Goal: Task Accomplishment & Management: Complete application form

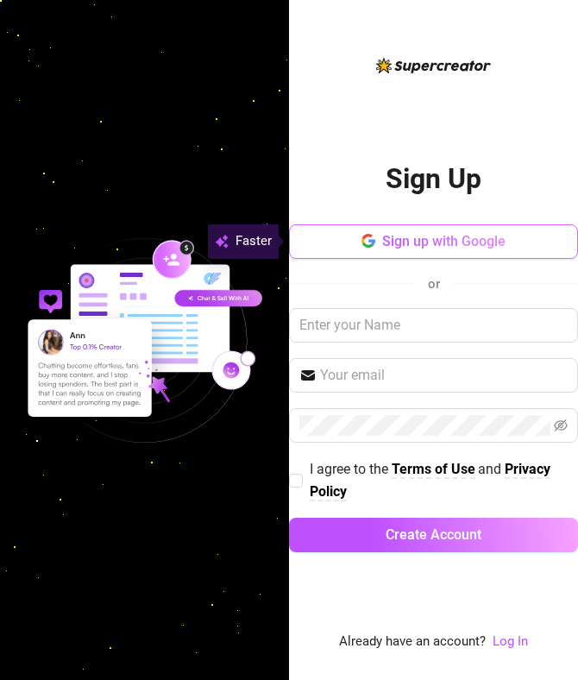
click at [429, 239] on span "Sign up with Google" at bounding box center [443, 241] width 123 height 16
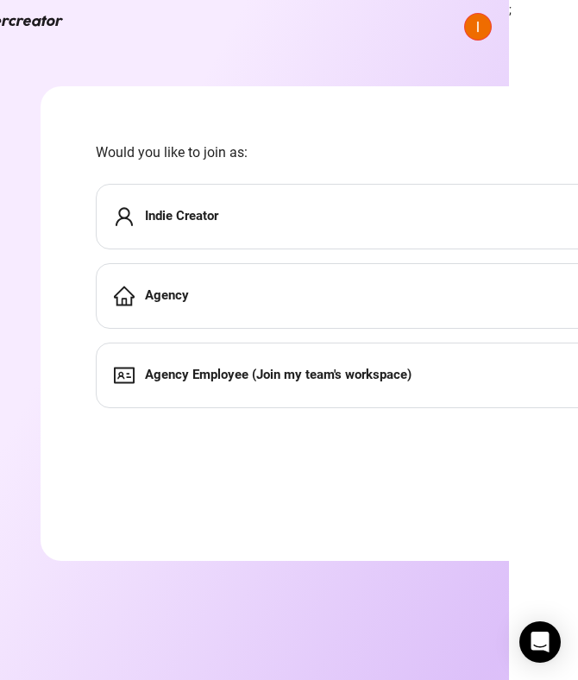
scroll to position [0, 93]
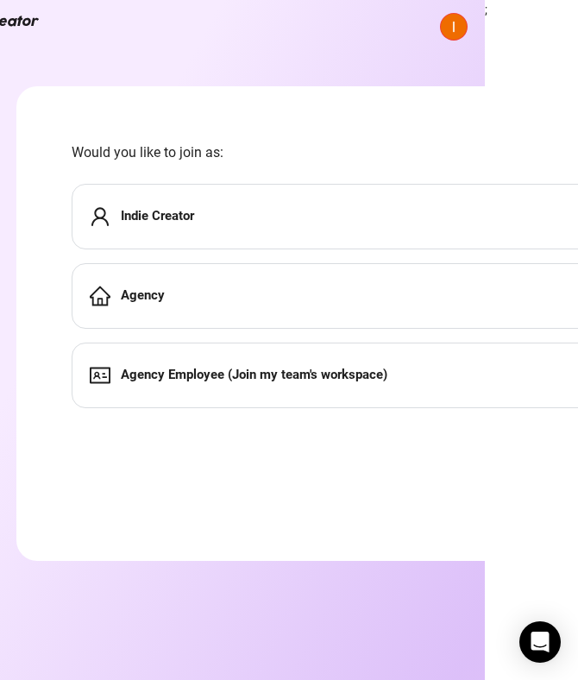
click at [272, 230] on div "Indie Creator" at bounding box center [345, 217] width 547 height 66
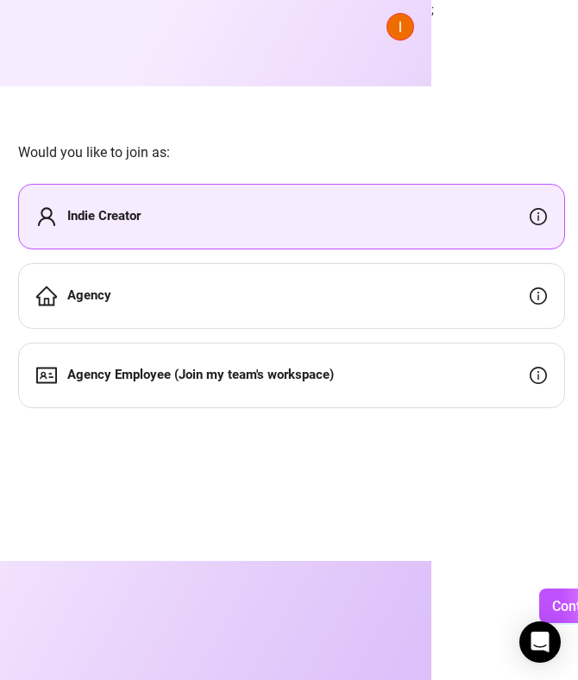
scroll to position [0, 189]
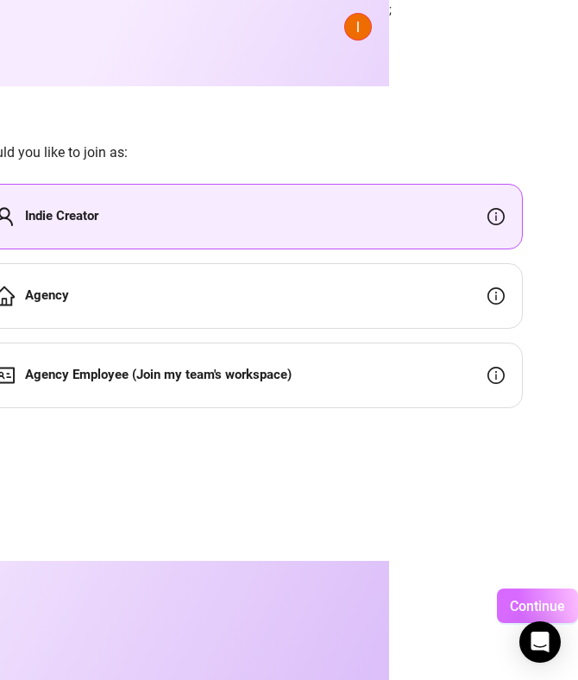
click at [525, 606] on span "Continue" at bounding box center [537, 606] width 55 height 16
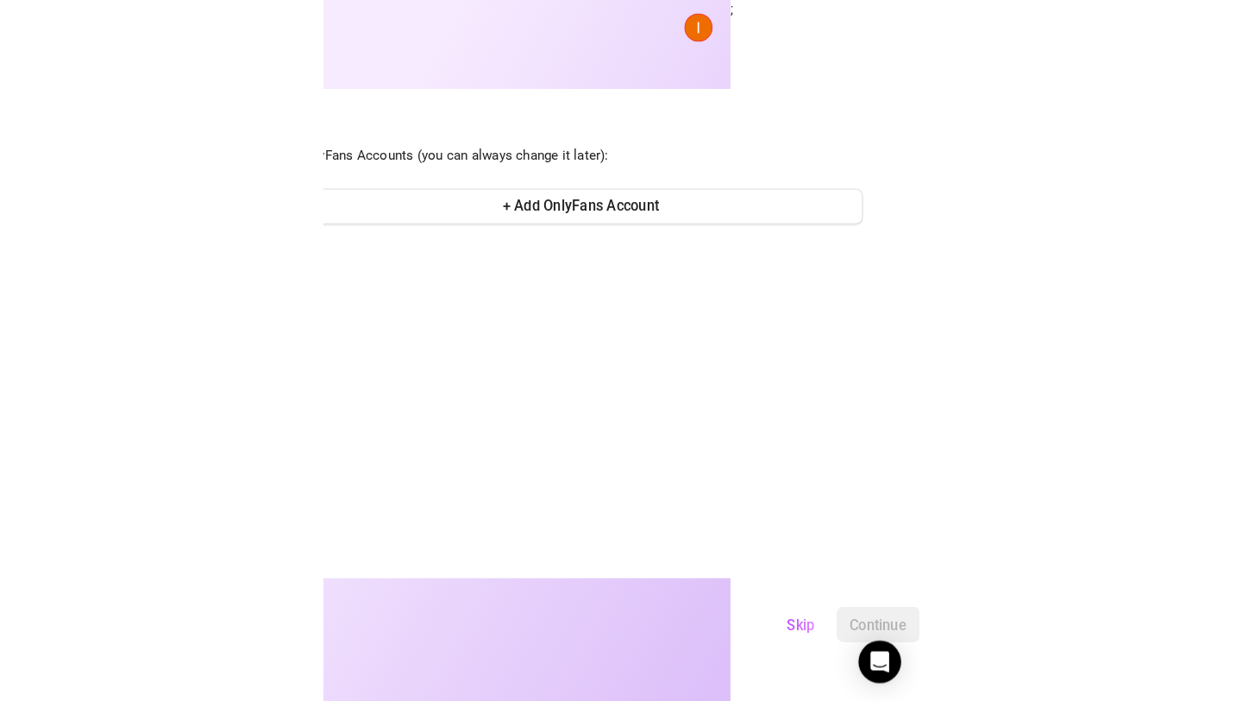
scroll to position [0, 0]
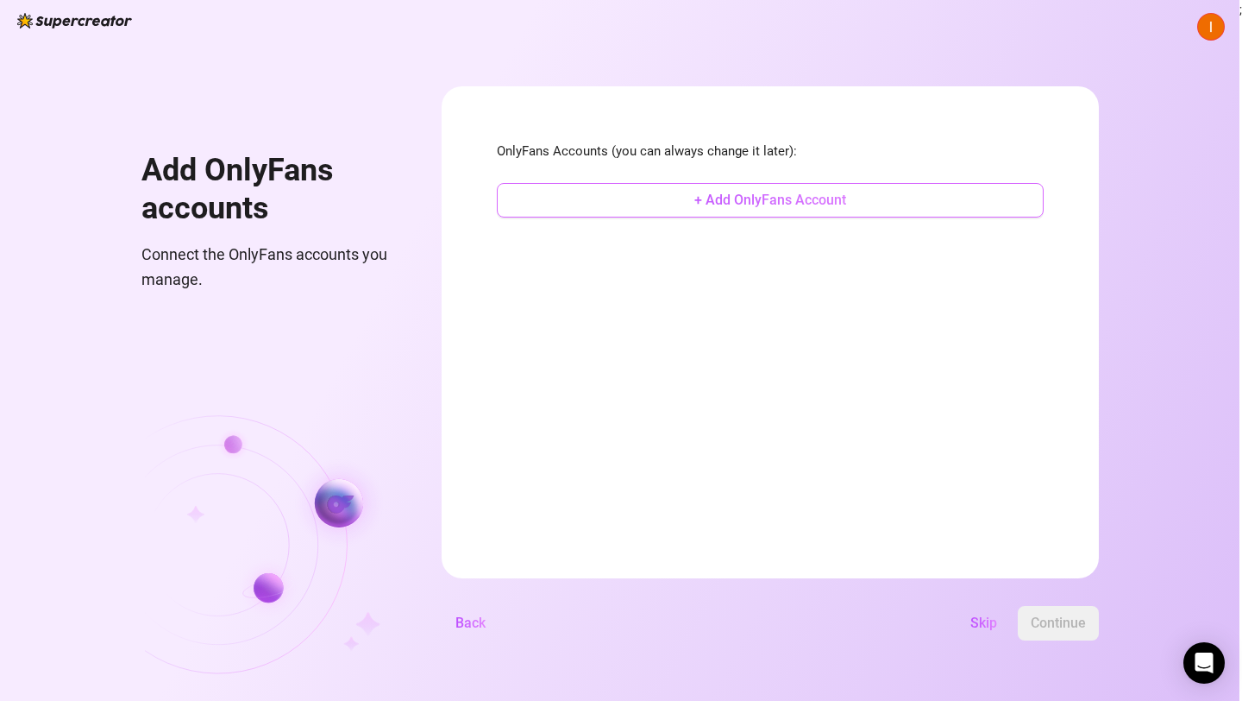
click at [577, 198] on span "+ Add OnlyFans Account" at bounding box center [771, 200] width 152 height 16
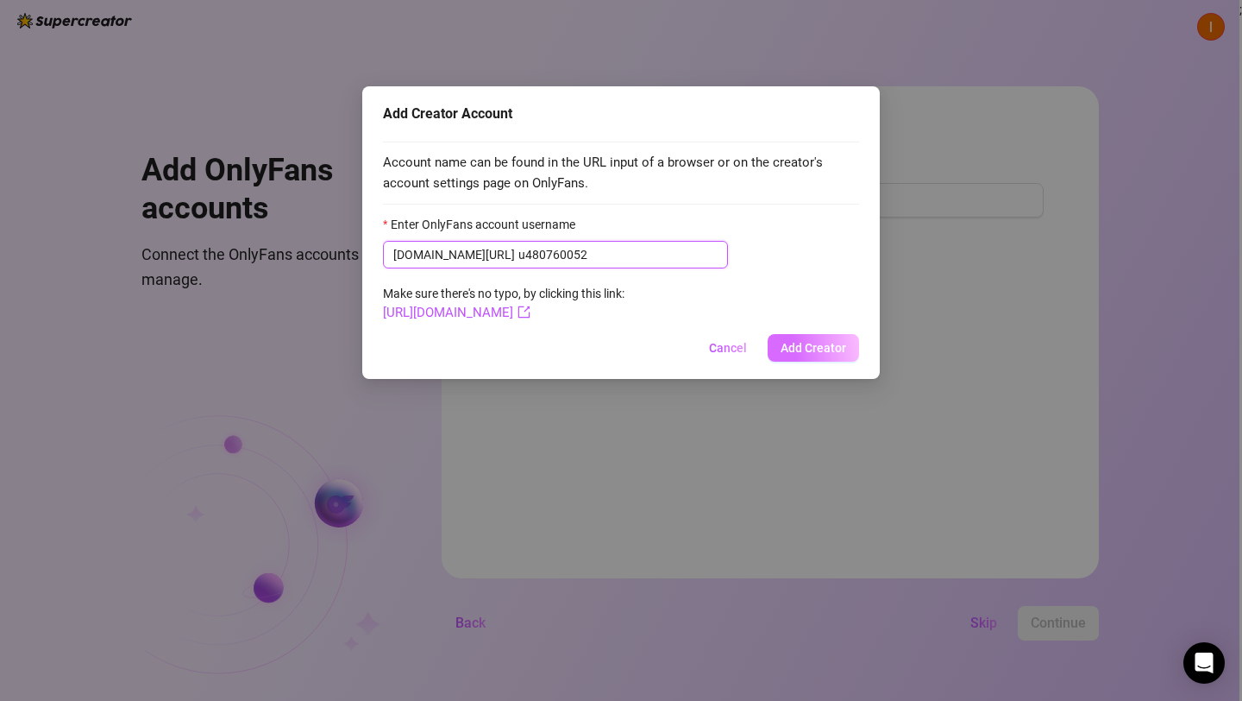
type input "u480760052"
click at [577, 350] on span "Add Creator" at bounding box center [814, 348] width 66 height 14
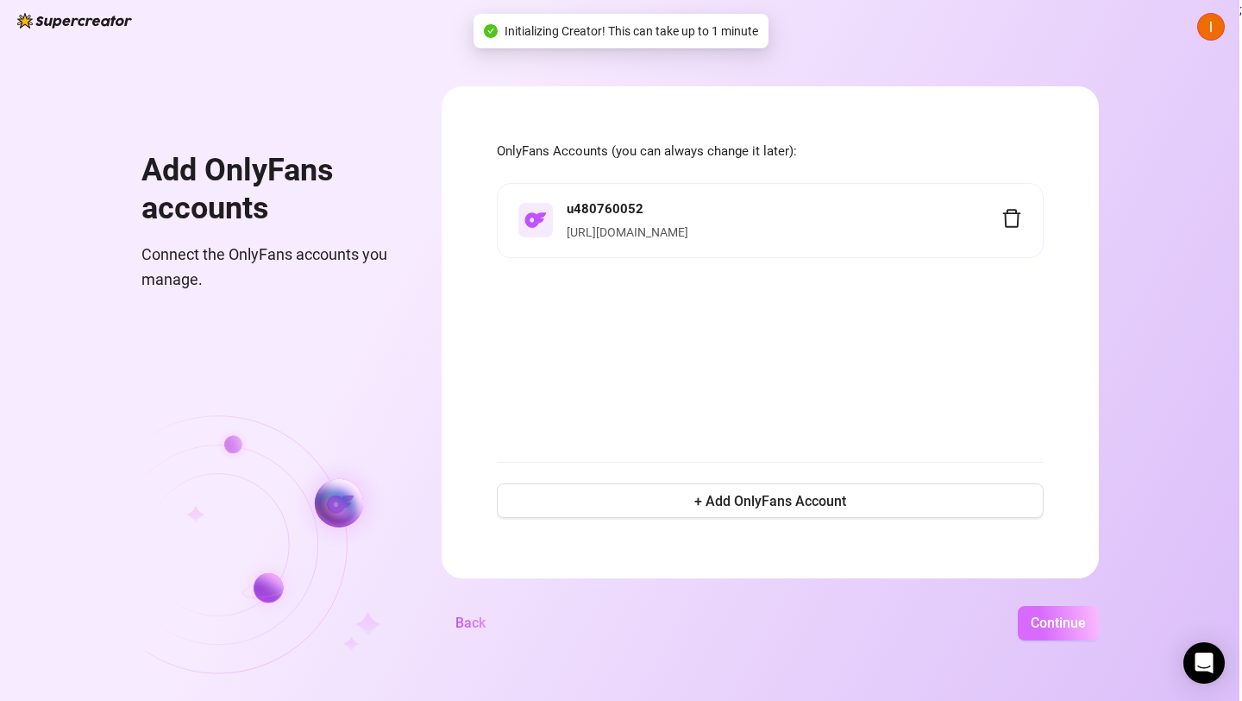
click at [577, 621] on span "Continue" at bounding box center [1058, 622] width 55 height 16
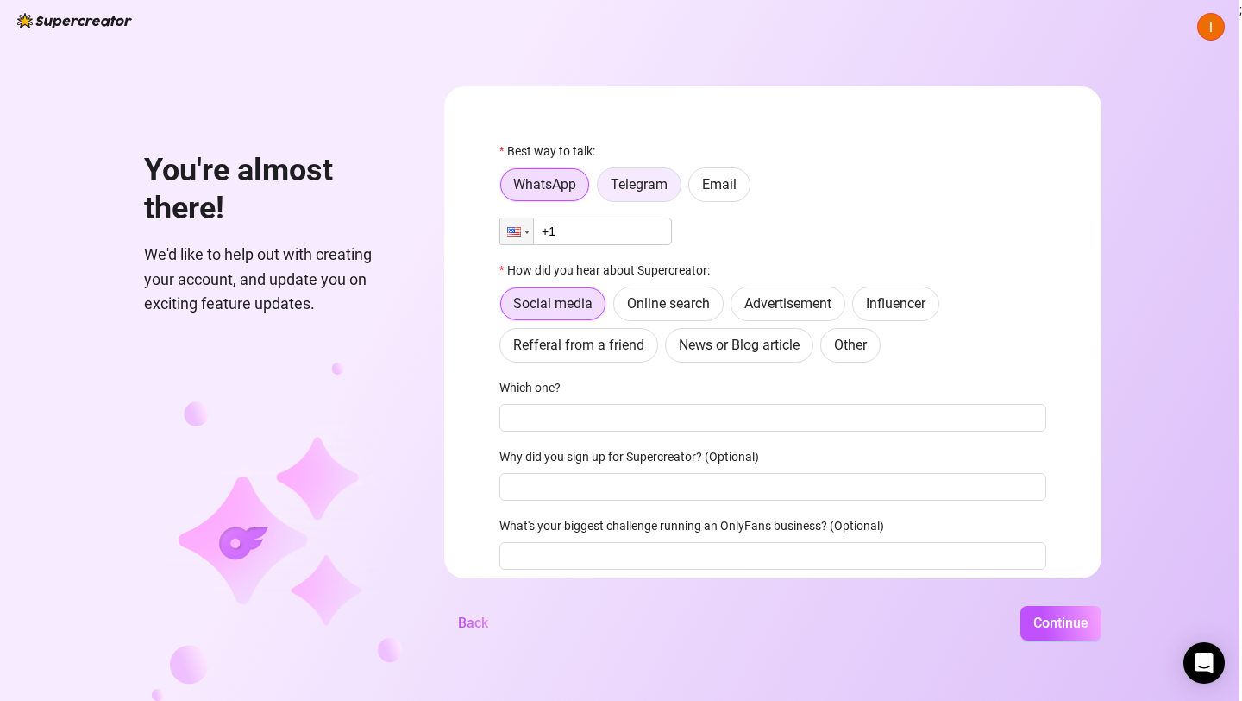
click at [577, 192] on span "Telegram" at bounding box center [639, 184] width 57 height 16
click at [577, 189] on input "Telegram" at bounding box center [602, 189] width 0 height 0
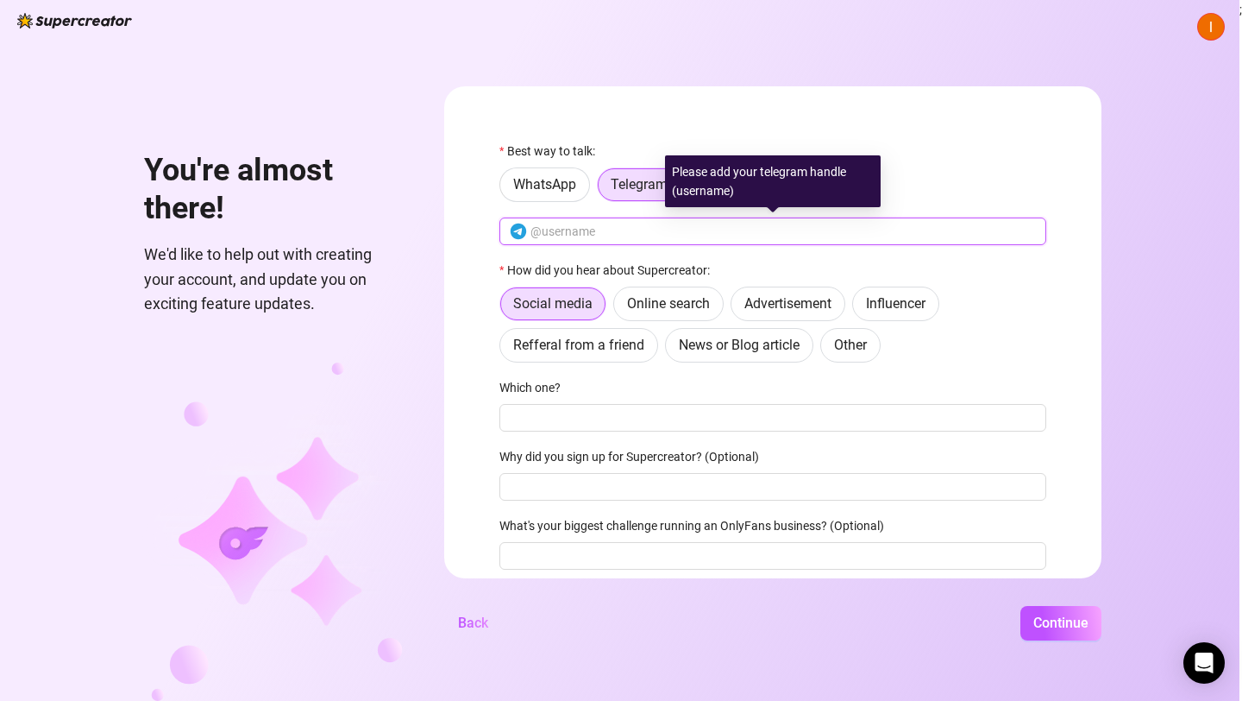
click at [577, 232] on input "text" at bounding box center [784, 231] width 506 height 19
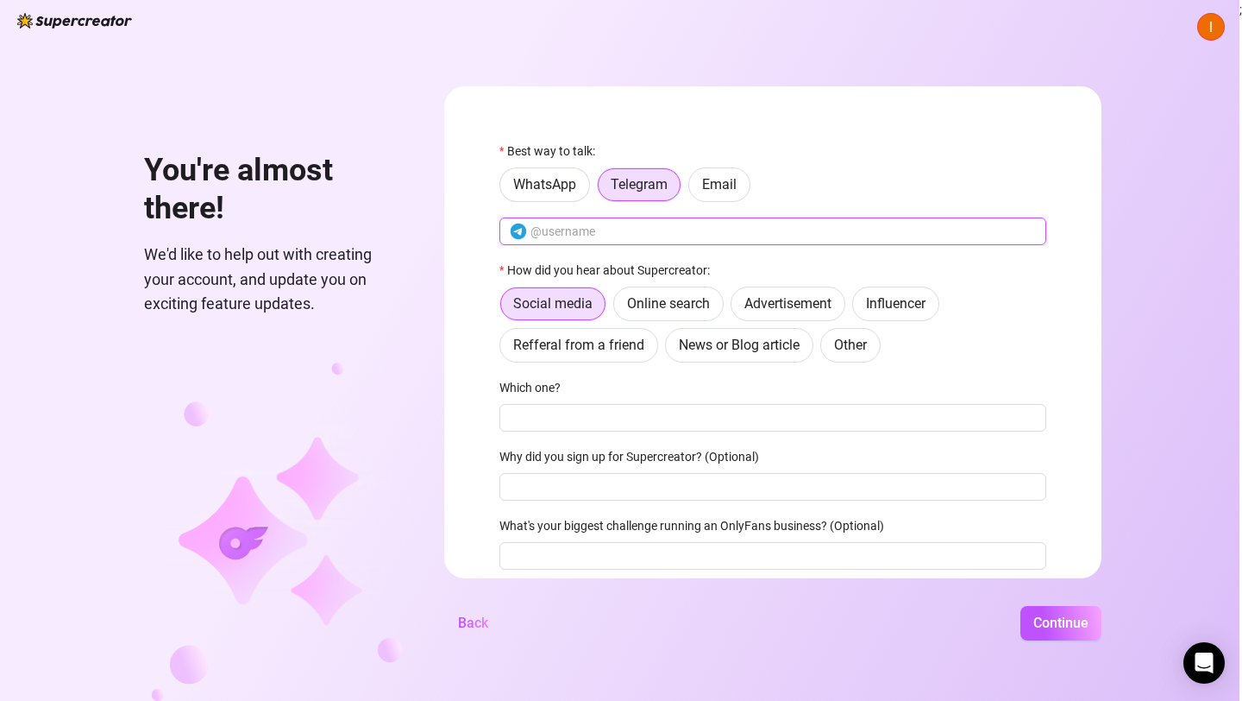
type input "s"
type input "SexySaraMILF"
click at [475, 306] on form "Best way to talk: WhatsApp Telegram Email SexySaraMILF How did you hear about S…" at bounding box center [772, 332] width 657 height 492
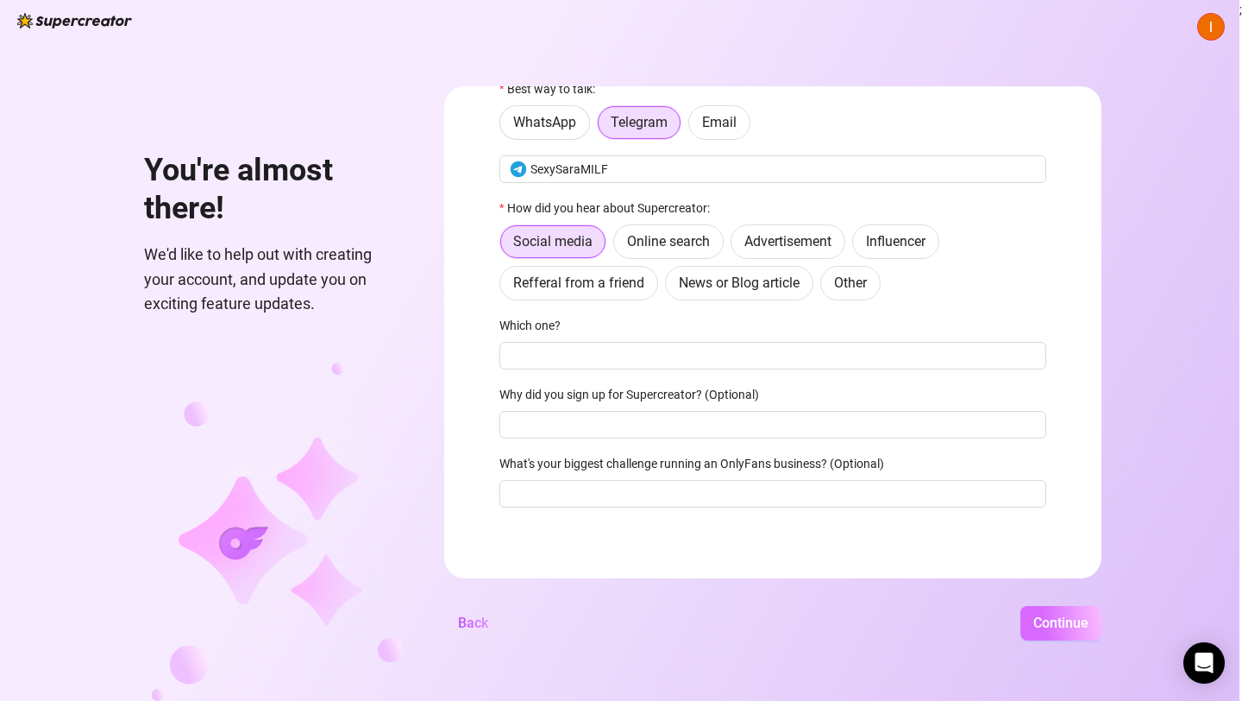
click at [577, 621] on span "Continue" at bounding box center [1061, 622] width 55 height 16
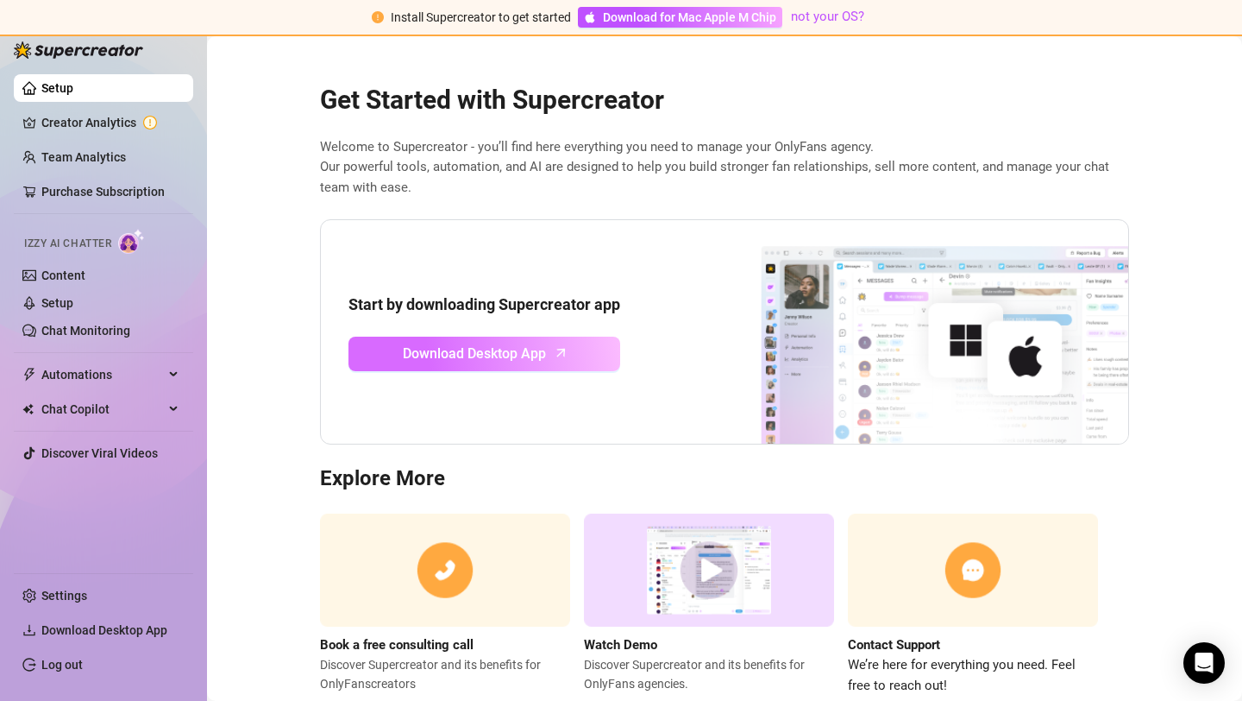
click at [483, 352] on span "Download Desktop App" at bounding box center [474, 354] width 143 height 22
